Goal: Task Accomplishment & Management: Use online tool/utility

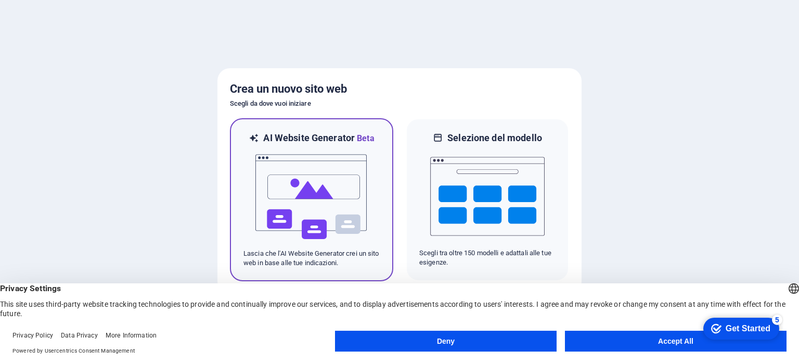
click at [341, 182] on img at bounding box center [311, 197] width 114 height 104
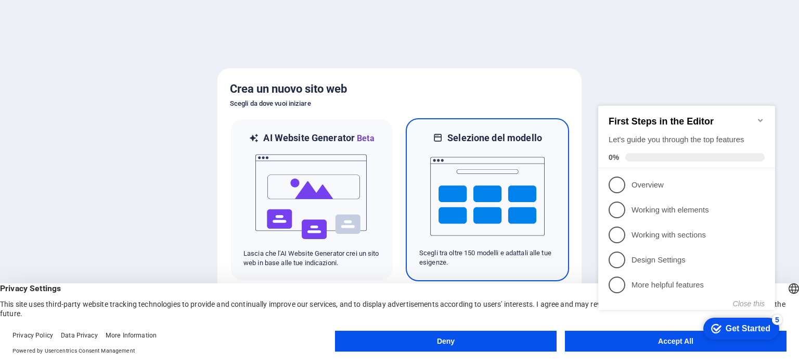
click at [503, 176] on img at bounding box center [487, 196] width 114 height 104
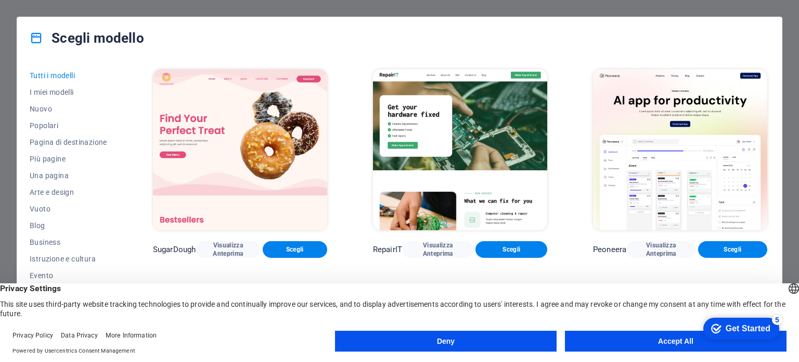
click at [664, 336] on button "Accept All" at bounding box center [676, 340] width 222 height 21
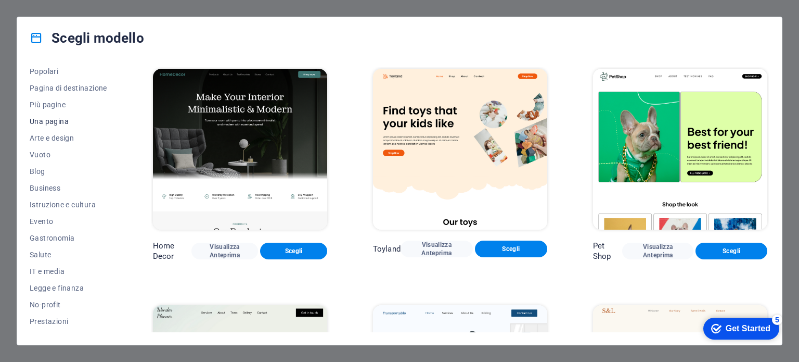
scroll to position [104, 0]
click at [42, 101] on span "Vuoto" at bounding box center [69, 104] width 78 height 8
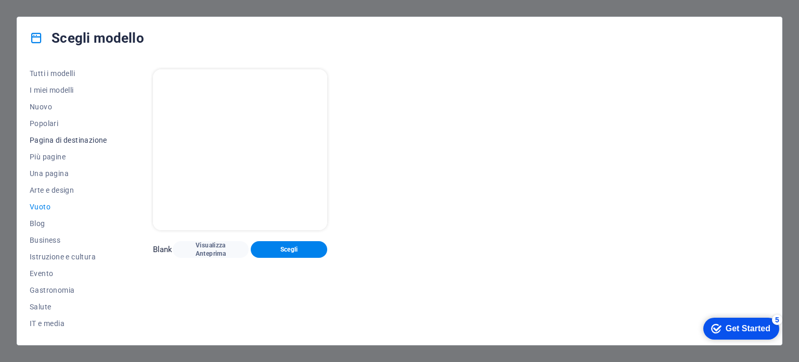
scroll to position [0, 0]
click at [63, 77] on span "Tutti i modelli" at bounding box center [69, 75] width 78 height 8
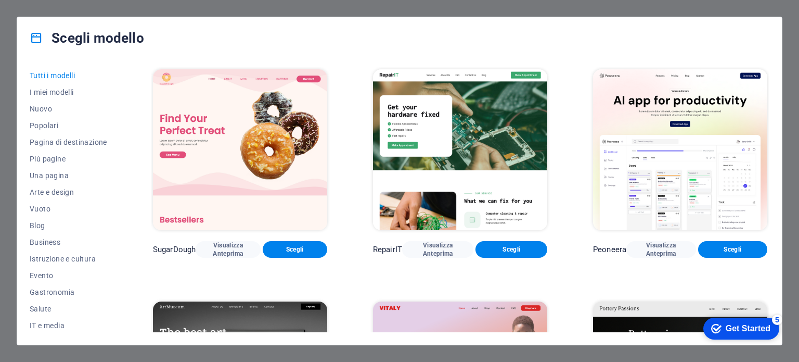
click at [68, 46] on h4 "Scegli modello" at bounding box center [87, 38] width 114 height 17
click at [48, 33] on h4 "Scegli modello" at bounding box center [87, 38] width 114 height 17
click at [41, 35] on icon at bounding box center [37, 38] width 14 height 14
click at [74, 173] on span "Legge e finanza" at bounding box center [69, 174] width 78 height 8
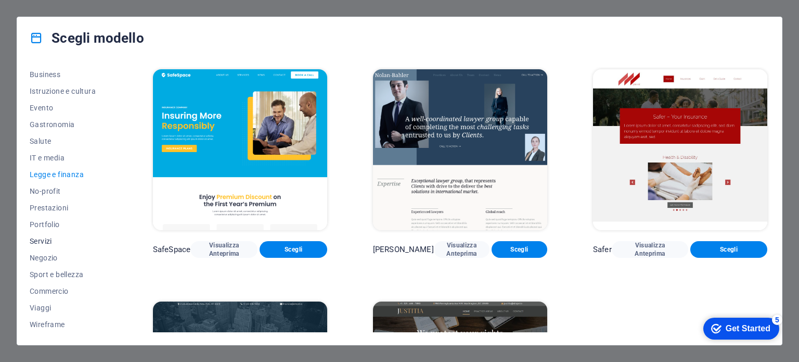
click at [59, 245] on button "Servizi" at bounding box center [69, 241] width 78 height 17
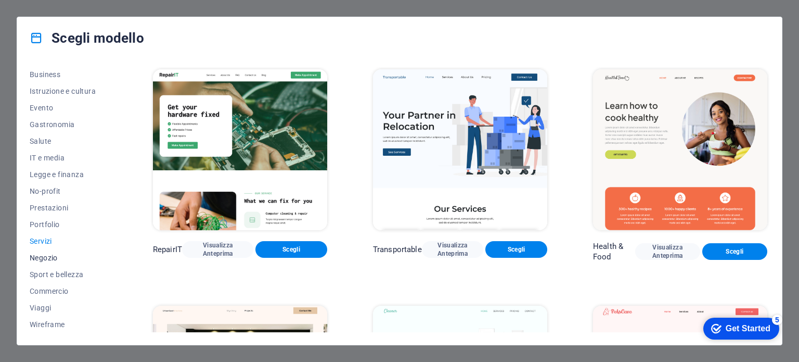
click at [52, 257] on span "Negozio" at bounding box center [69, 257] width 78 height 8
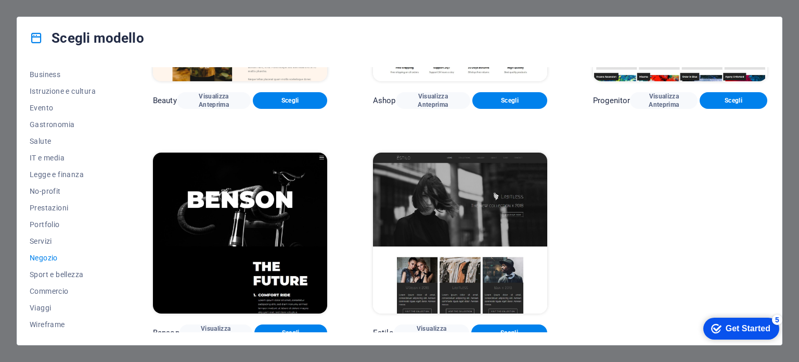
scroll to position [624, 0]
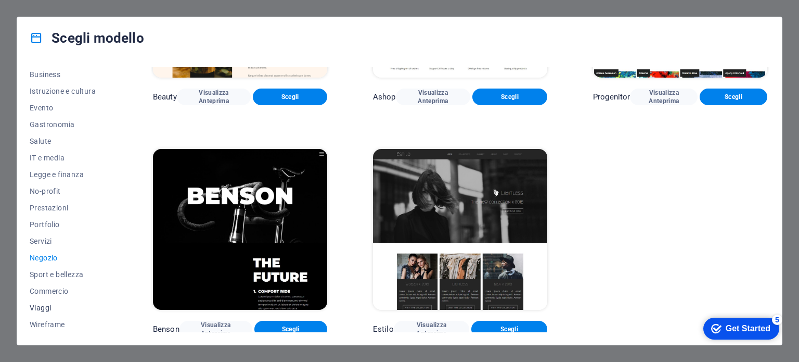
click at [58, 304] on span "Viaggi" at bounding box center [69, 307] width 78 height 8
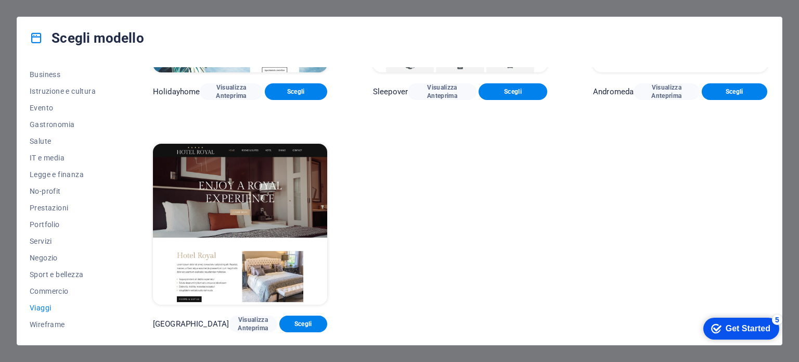
scroll to position [389, 0]
click at [61, 324] on span "Wireframe" at bounding box center [69, 324] width 78 height 8
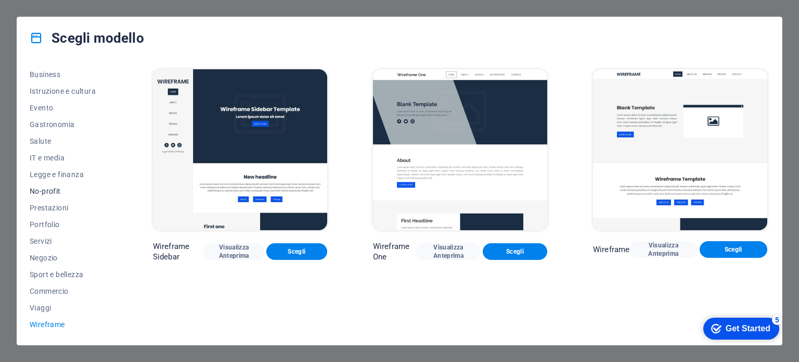
scroll to position [0, 0]
click at [58, 182] on button "Una pagina" at bounding box center [69, 175] width 78 height 17
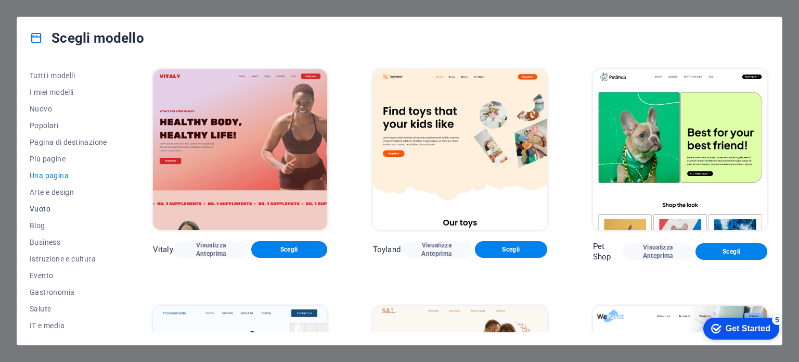
click at [50, 214] on button "Vuoto" at bounding box center [69, 208] width 78 height 17
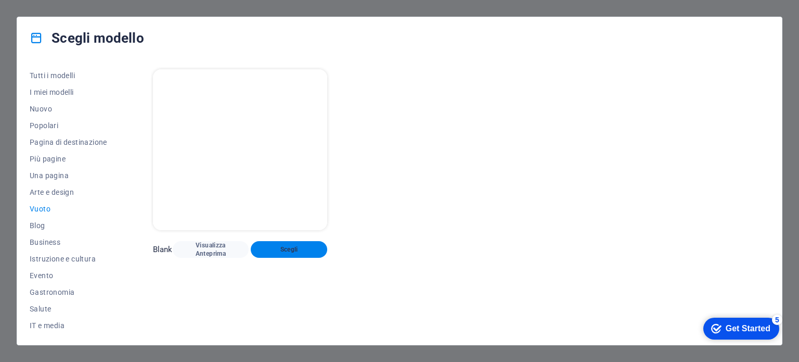
click at [323, 254] on button "Scegli" at bounding box center [289, 249] width 76 height 17
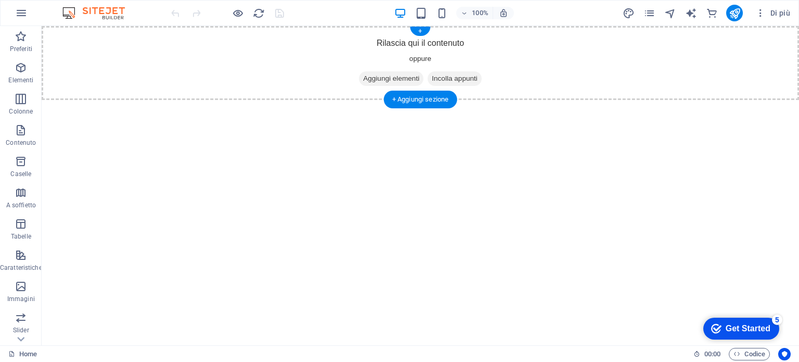
click at [385, 76] on span "Aggiungi elementi" at bounding box center [391, 78] width 65 height 15
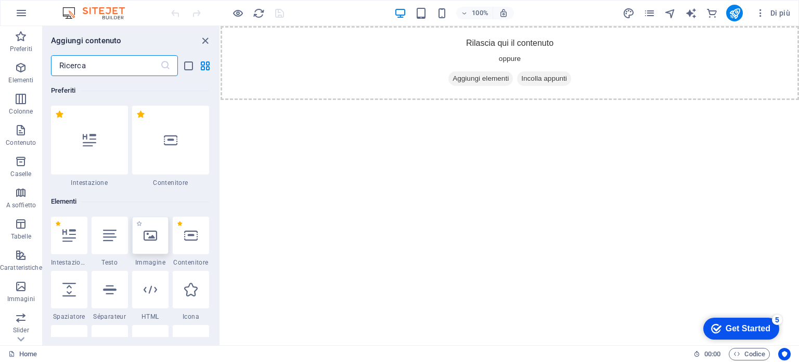
click at [141, 243] on div at bounding box center [150, 234] width 36 height 37
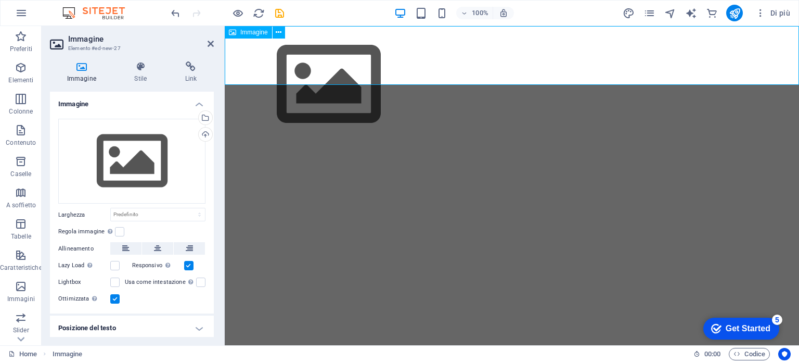
click at [290, 61] on figure at bounding box center [512, 84] width 574 height 117
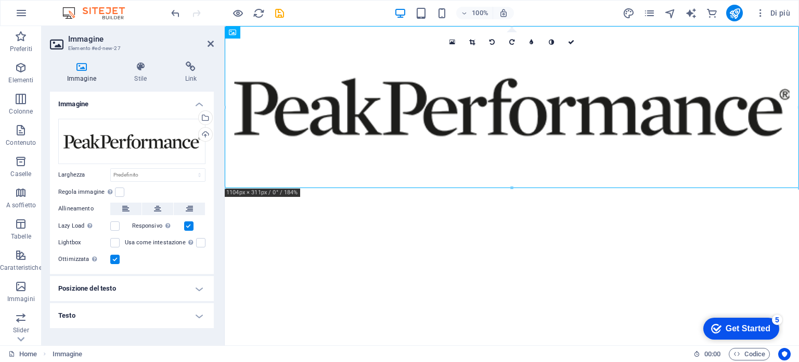
click at [559, 188] on html "Skip to main content" at bounding box center [512, 107] width 574 height 162
click at [517, 188] on html "Skip to main content" at bounding box center [512, 107] width 574 height 162
drag, startPoint x: 552, startPoint y: 193, endPoint x: 777, endPoint y: 215, distance: 226.9
click at [552, 188] on html "Skip to main content" at bounding box center [512, 107] width 574 height 162
click at [751, 325] on div "Get Started" at bounding box center [748, 328] width 45 height 9
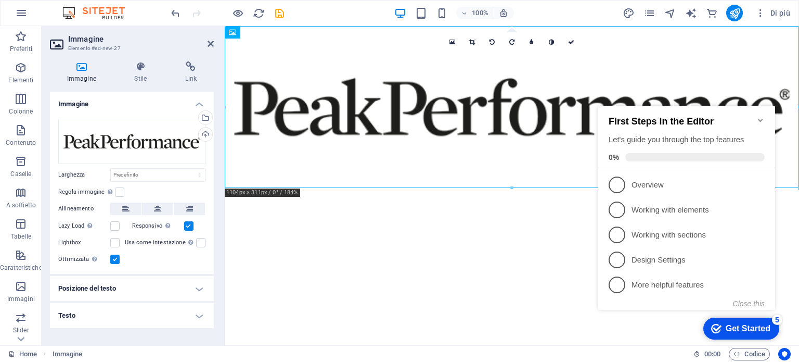
click at [551, 188] on html "Skip to main content" at bounding box center [512, 107] width 574 height 162
click at [479, 188] on html "Skip to main content" at bounding box center [512, 107] width 574 height 162
click at [668, 12] on icon "navigator" at bounding box center [670, 13] width 12 height 12
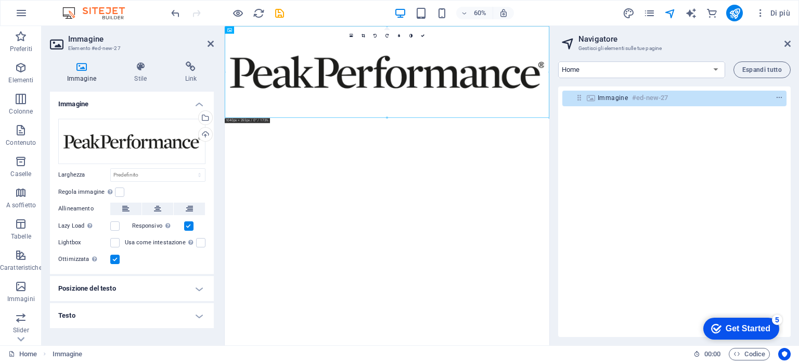
click at [793, 45] on aside "Navigatore Gestisci gli elementi sulle tue pagine Home Legal Notice Privacy Esp…" at bounding box center [674, 185] width 250 height 319
click at [792, 44] on aside "Navigatore Gestisci gli elementi sulle tue pagine Home Legal Notice Privacy Esp…" at bounding box center [674, 185] width 250 height 319
click at [788, 43] on icon at bounding box center [788, 44] width 6 height 8
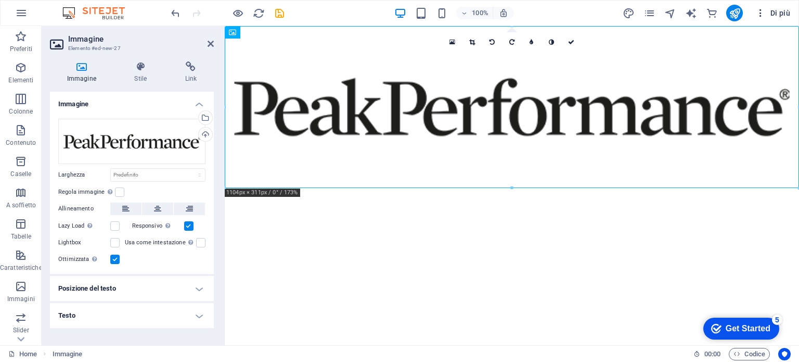
click at [763, 12] on icon "button" at bounding box center [760, 13] width 10 height 10
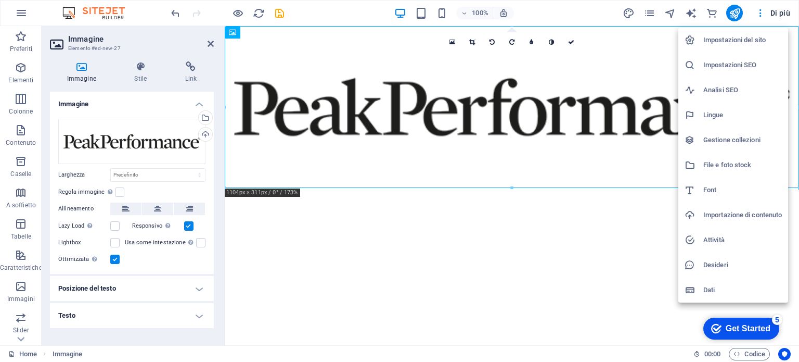
click at [433, 292] on div at bounding box center [399, 181] width 799 height 362
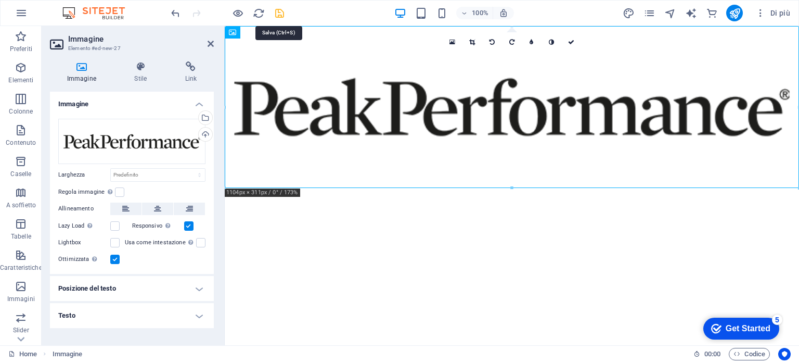
click at [280, 12] on icon "save" at bounding box center [280, 13] width 12 height 12
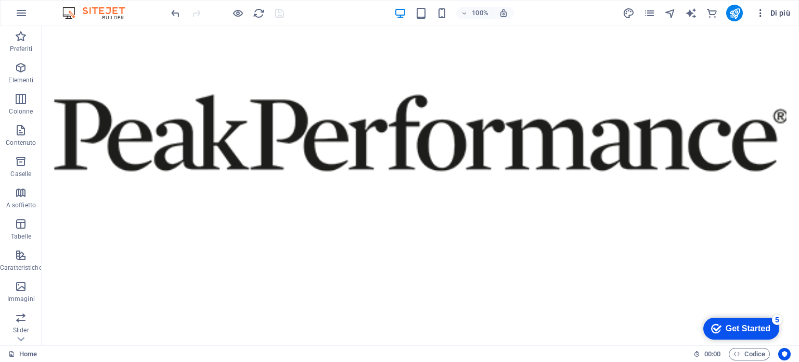
click at [763, 13] on icon "button" at bounding box center [760, 13] width 10 height 10
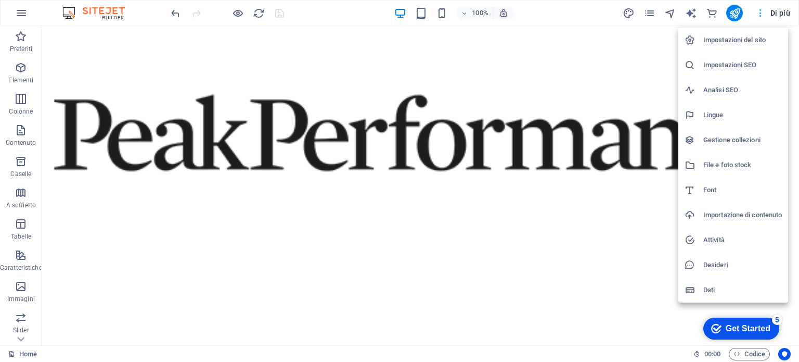
click at [763, 13] on div at bounding box center [399, 181] width 799 height 362
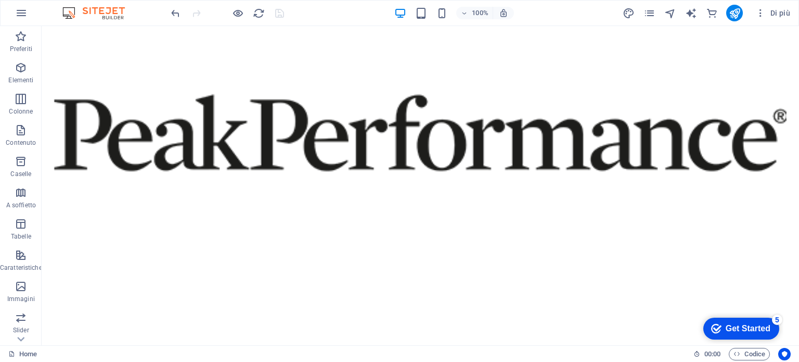
click at [728, 321] on div "checkmark Get Started 5" at bounding box center [741, 328] width 76 height 22
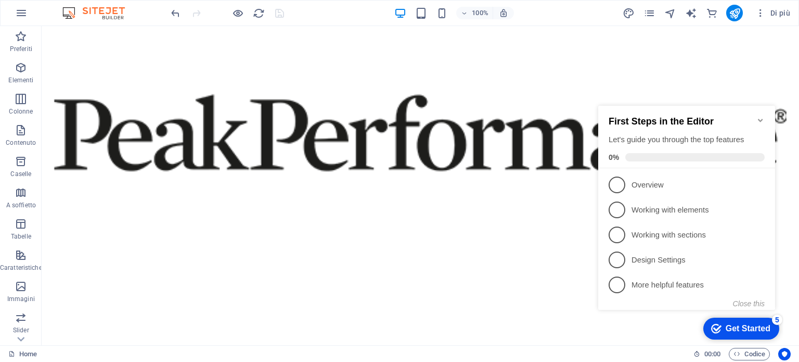
click at [728, 321] on div "checkmark Get Started 5" at bounding box center [741, 328] width 76 height 22
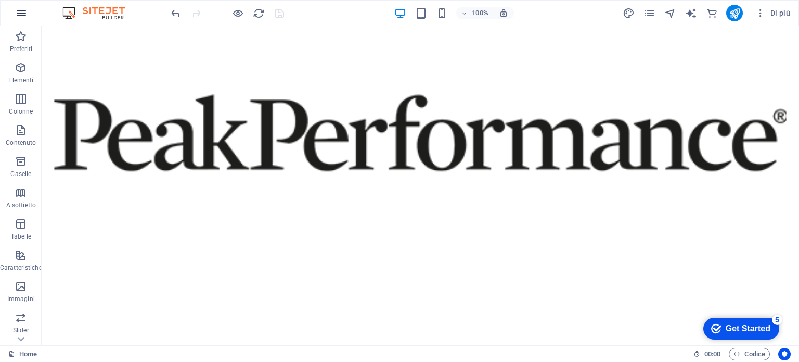
drag, startPoint x: 9, startPoint y: 4, endPoint x: 19, endPoint y: 14, distance: 13.6
click at [11, 8] on div "100% Di più" at bounding box center [400, 13] width 798 height 25
click at [23, 16] on icon "button" at bounding box center [21, 13] width 12 height 12
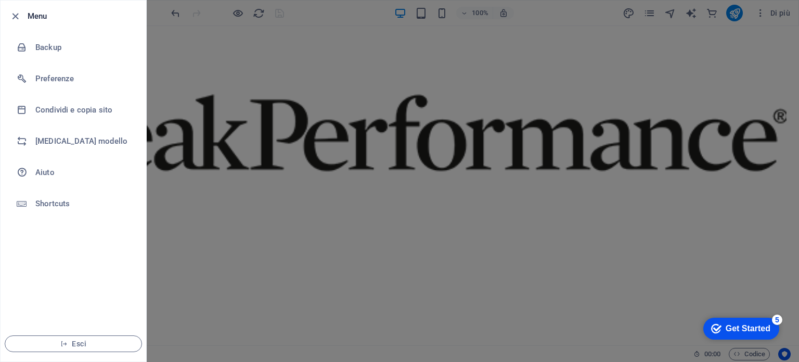
click at [204, 91] on div at bounding box center [399, 181] width 799 height 362
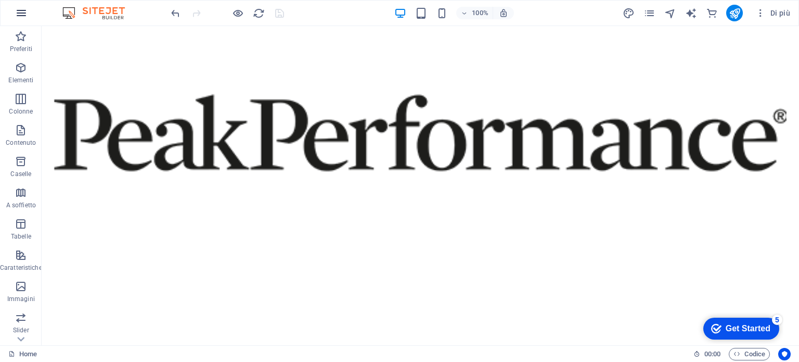
click at [21, 8] on icon "button" at bounding box center [21, 13] width 12 height 12
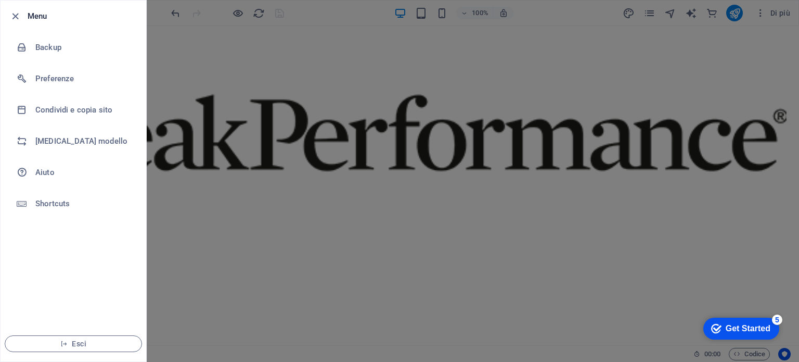
click at [600, 85] on div at bounding box center [399, 181] width 799 height 362
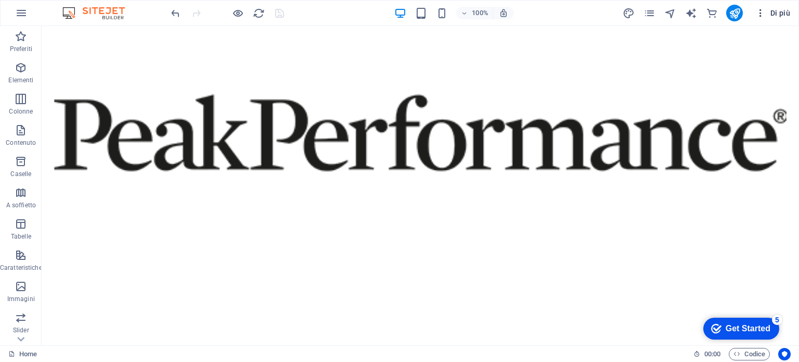
click at [762, 18] on icon "button" at bounding box center [760, 13] width 10 height 10
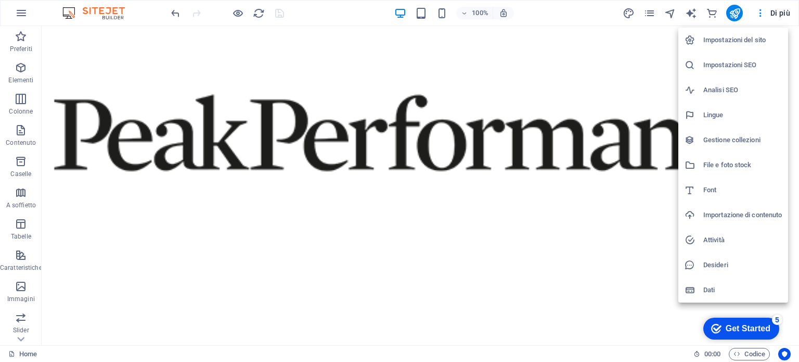
click at [650, 60] on div at bounding box center [399, 181] width 799 height 362
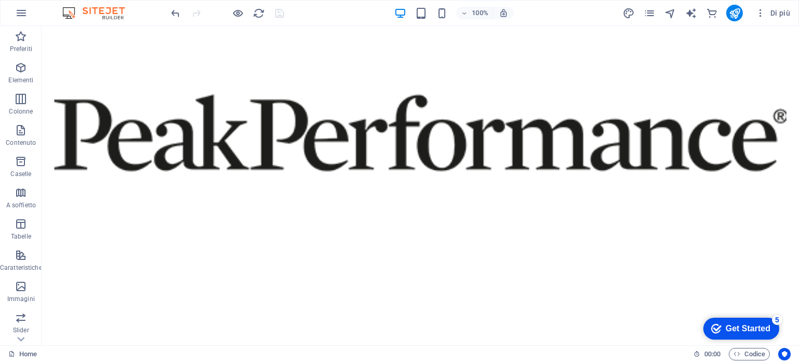
click at [774, 8] on span "Di più" at bounding box center [772, 13] width 35 height 10
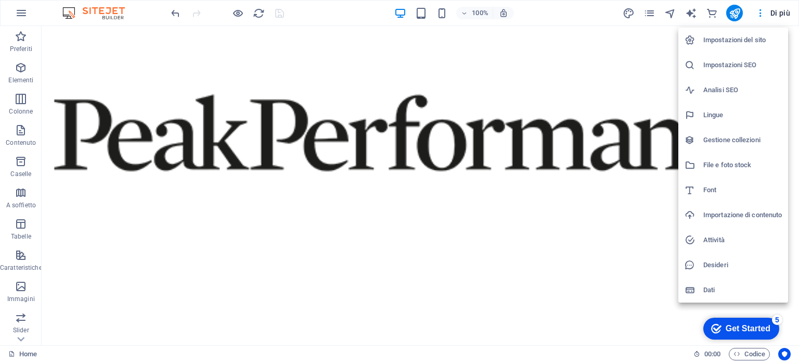
click at [774, 12] on div at bounding box center [399, 181] width 799 height 362
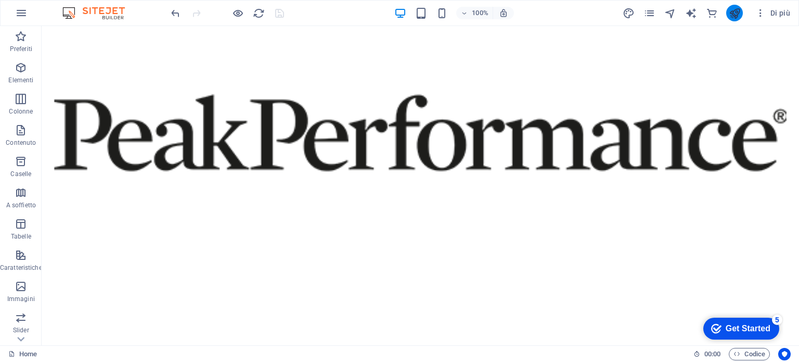
click at [729, 12] on button "publish" at bounding box center [734, 13] width 17 height 17
